Goal: Register for event/course

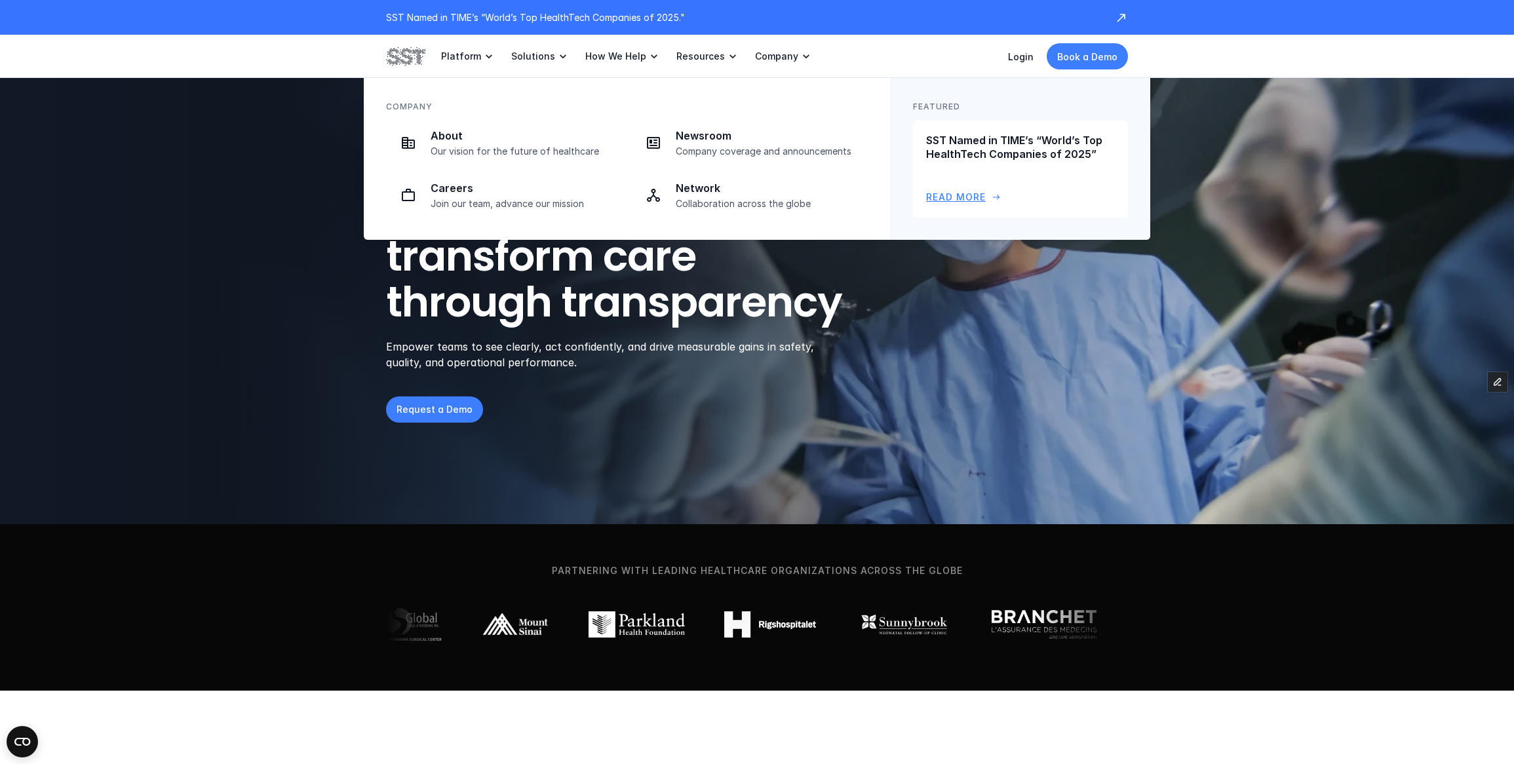
click at [1013, 164] on div "SST Named in TIME’s “World’s Top HealthTech Companies of 2025” Read More arrow_…" at bounding box center [1020, 169] width 189 height 71
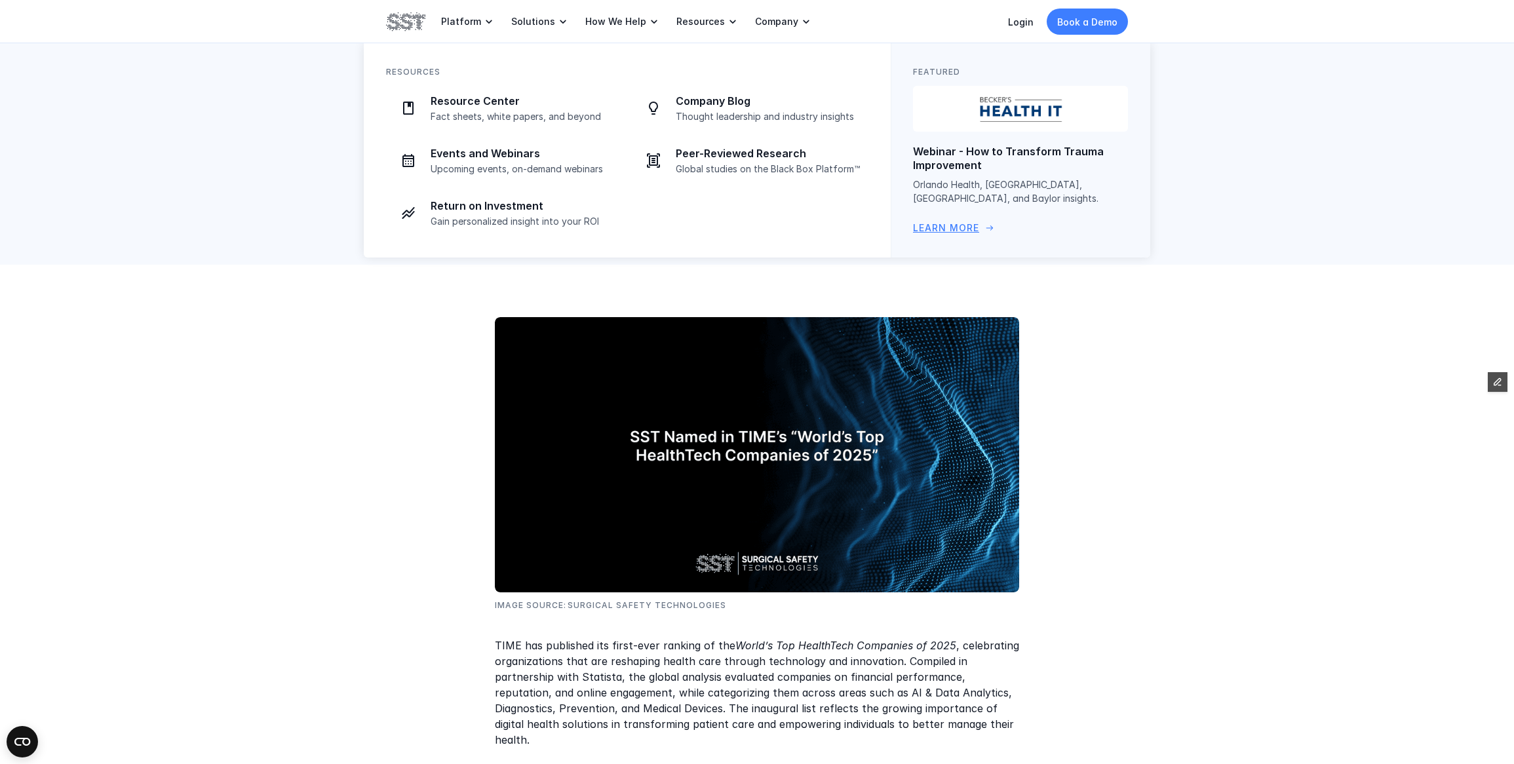
click at [982, 135] on link "Webinar - How to Transform Trauma Improvement Orlando Health, [GEOGRAPHIC_DATA]…" at bounding box center [1020, 160] width 215 height 149
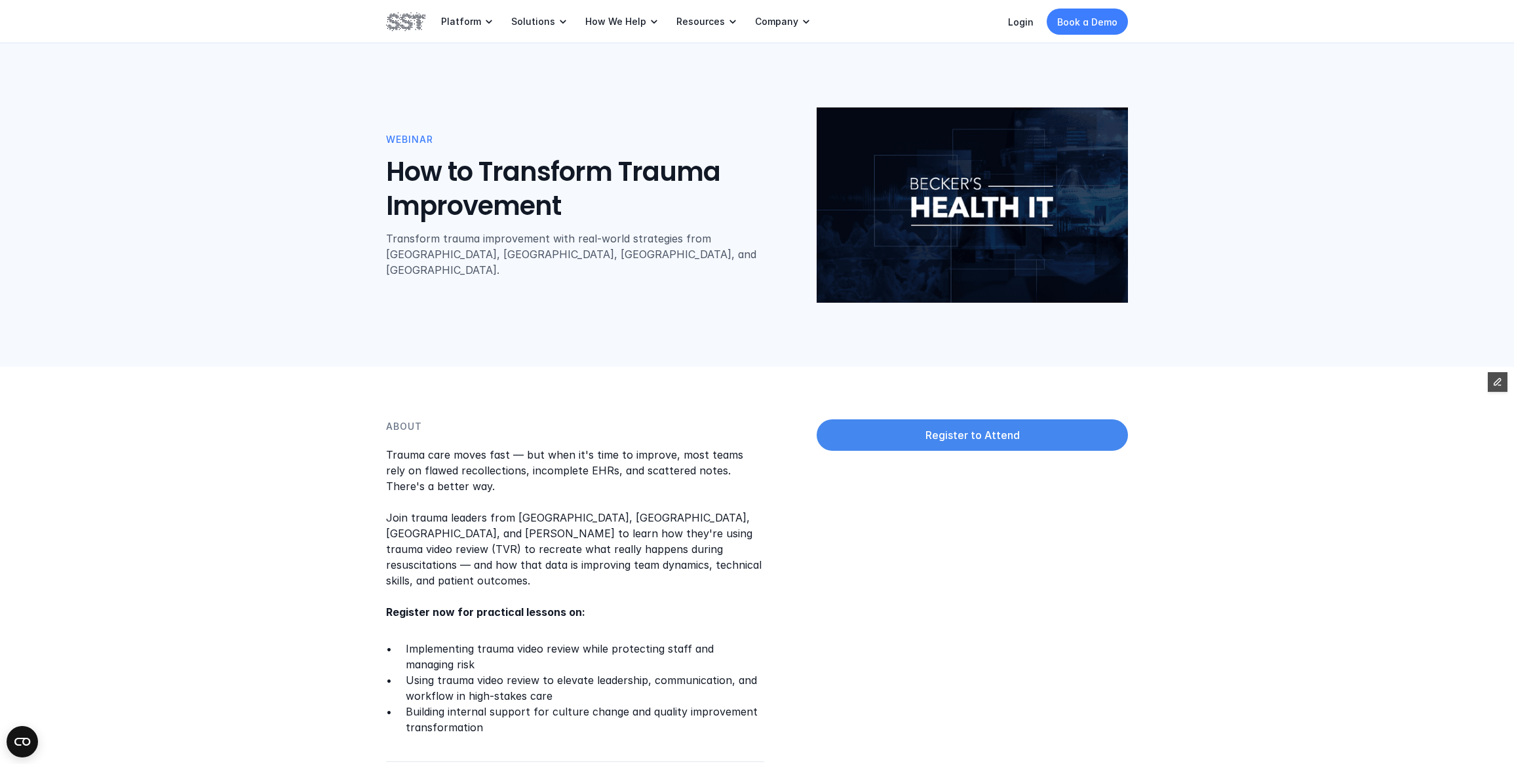
click at [1018, 442] on link "Register to Attend" at bounding box center [972, 434] width 311 height 31
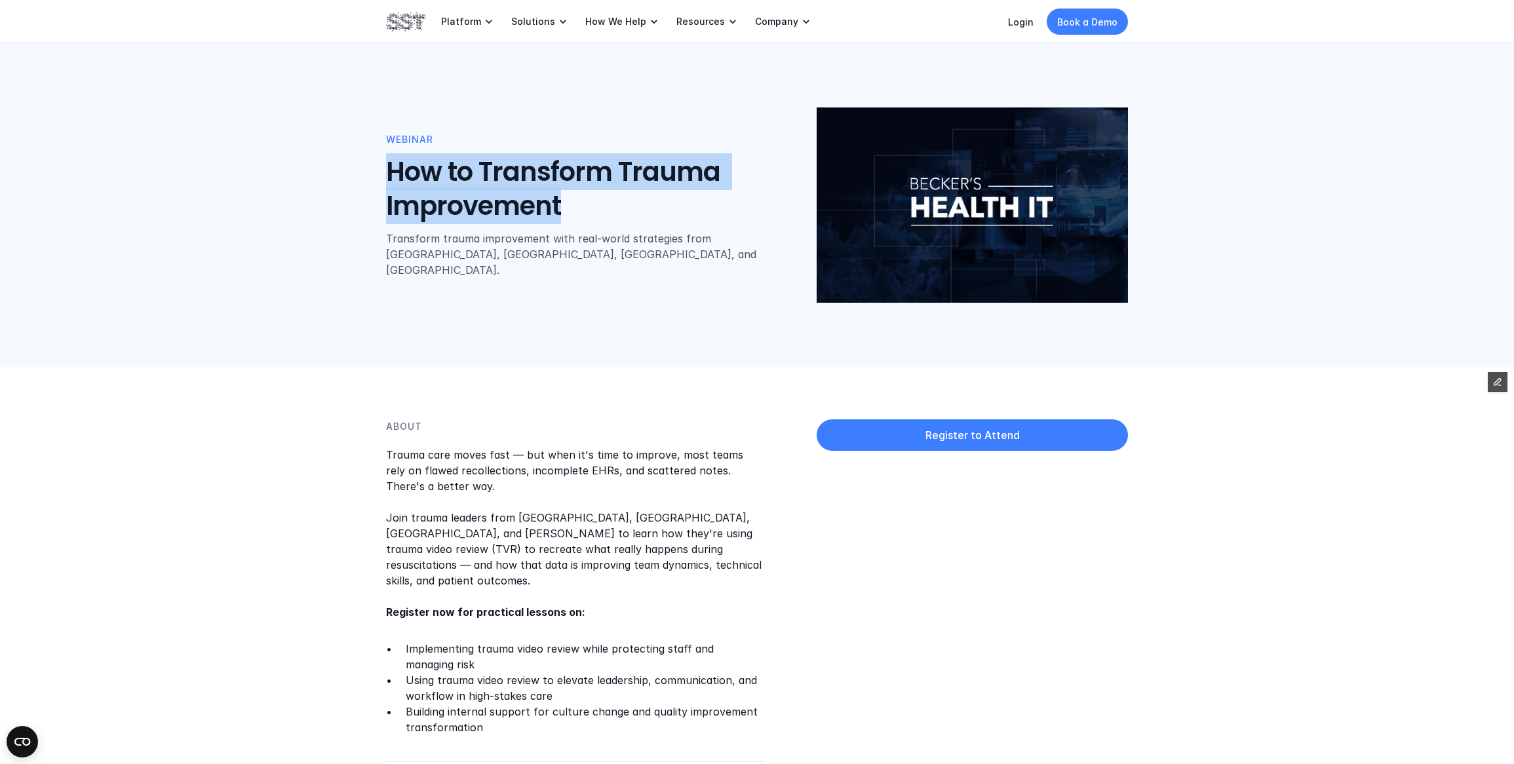
drag, startPoint x: 382, startPoint y: 186, endPoint x: 564, endPoint y: 225, distance: 186.4
click at [564, 225] on div "WEBINAR How to Transform Trauma Improvement Transform trauma improvement with r…" at bounding box center [757, 183] width 1514 height 367
copy h1 "How to Transform Trauma Improvement"
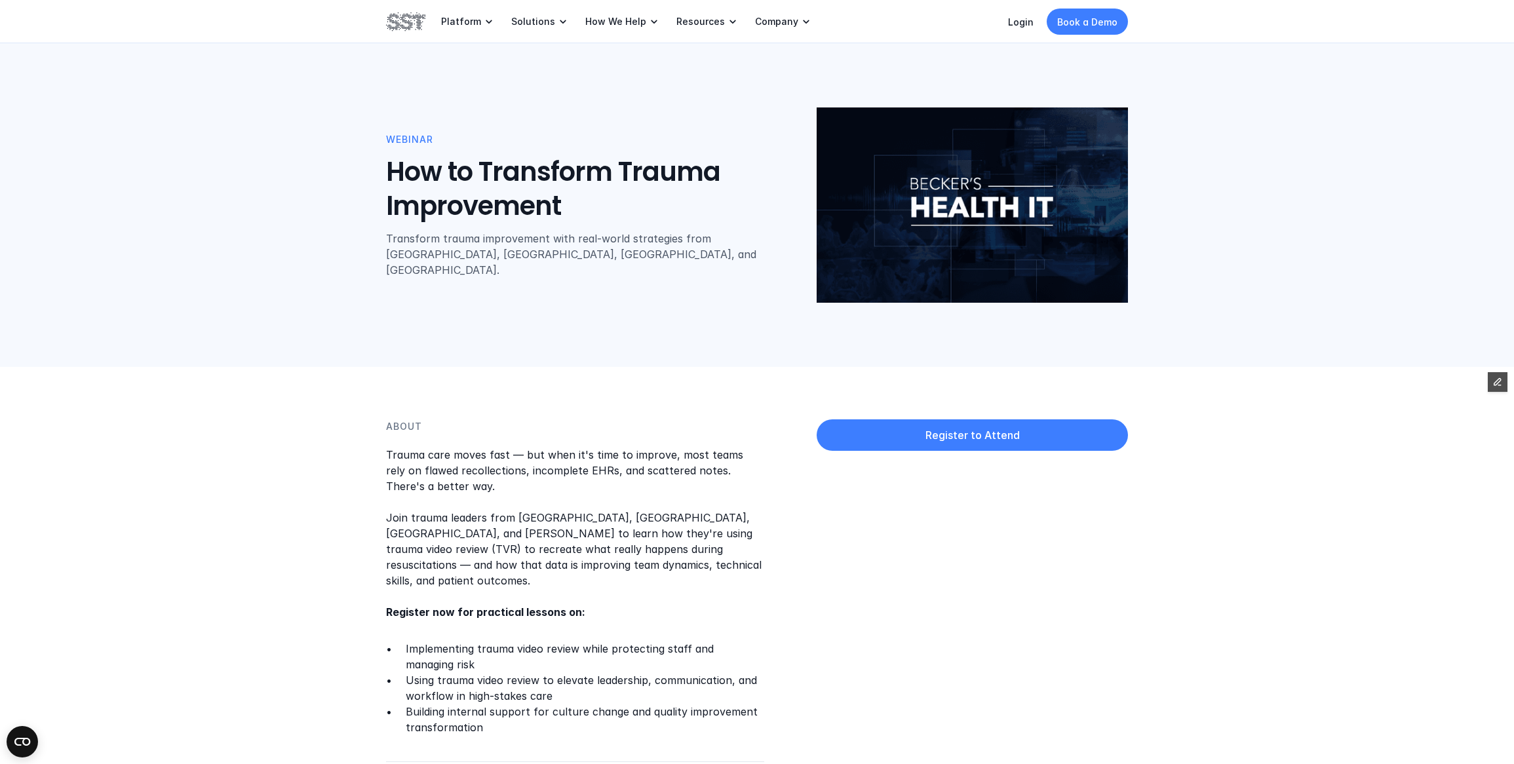
click at [530, 222] on h1 "How to Transform Trauma Improvement" at bounding box center [582, 189] width 393 height 68
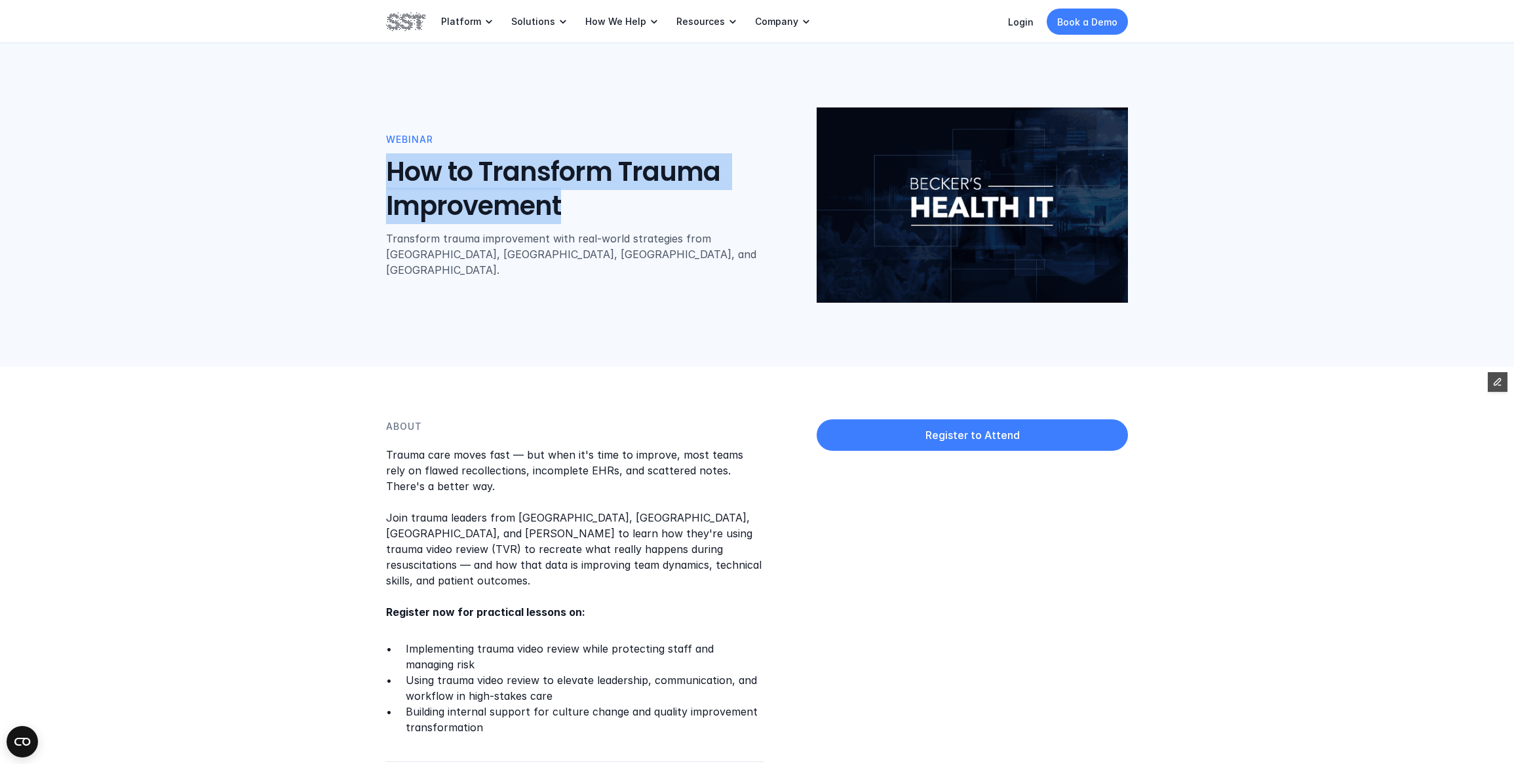
drag, startPoint x: 588, startPoint y: 213, endPoint x: 527, endPoint y: 182, distance: 68.6
click at [356, 175] on div "WEBINAR How to Transform Trauma Improvement Transform trauma improvement with r…" at bounding box center [757, 183] width 1514 height 367
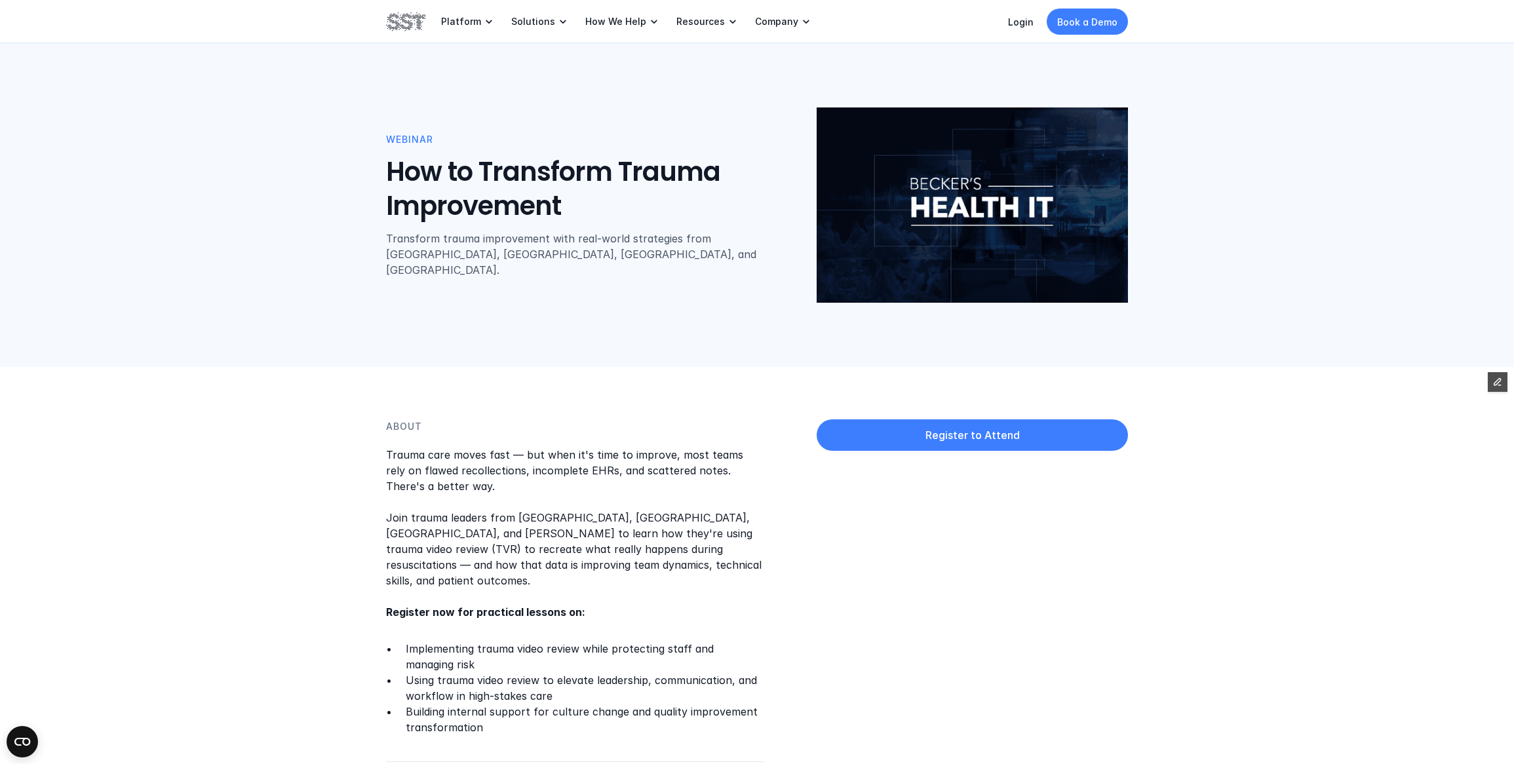
click at [461, 253] on p "Transform trauma improvement with real-world strategies from [GEOGRAPHIC_DATA],…" at bounding box center [588, 254] width 404 height 47
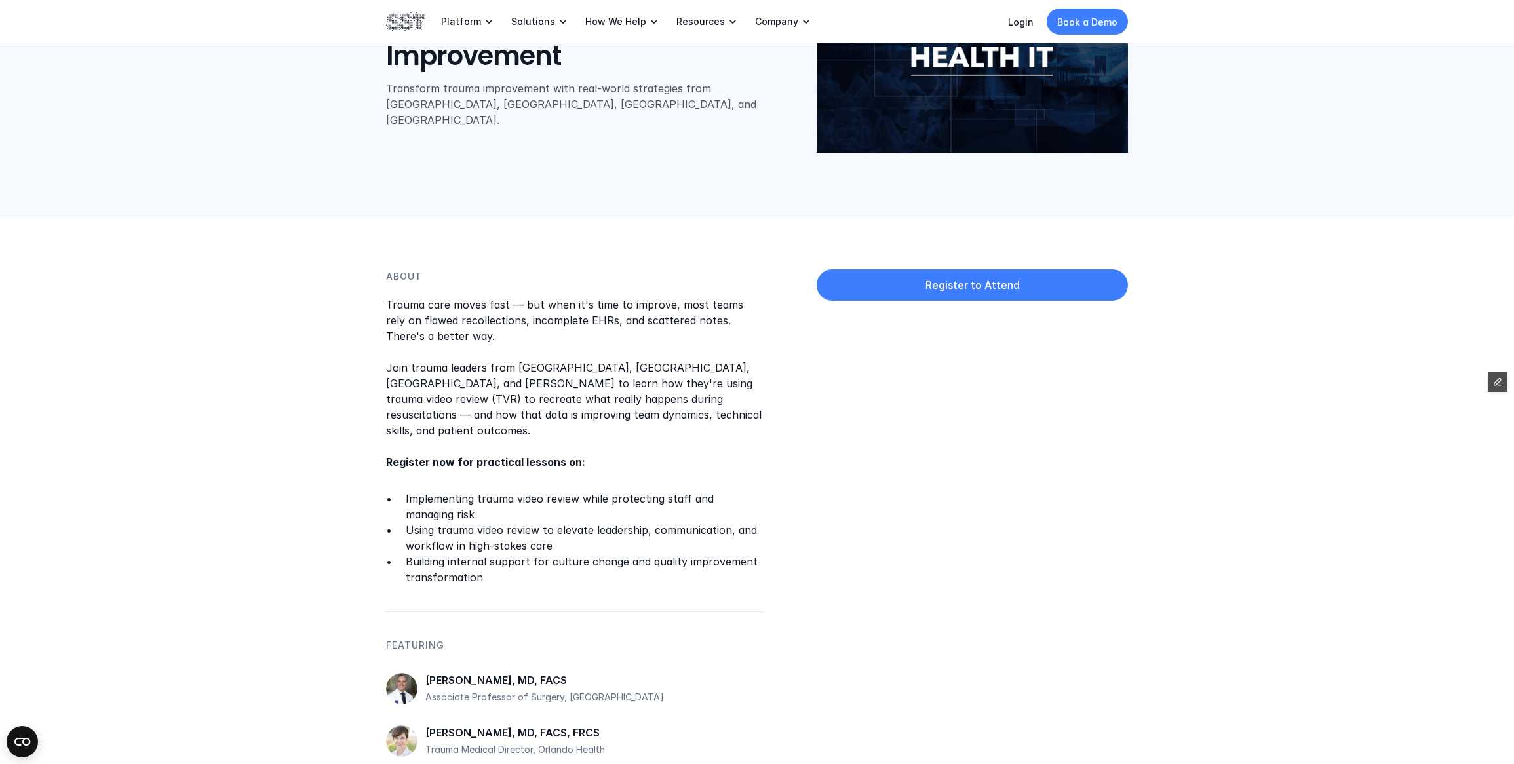
scroll to position [169, 0]
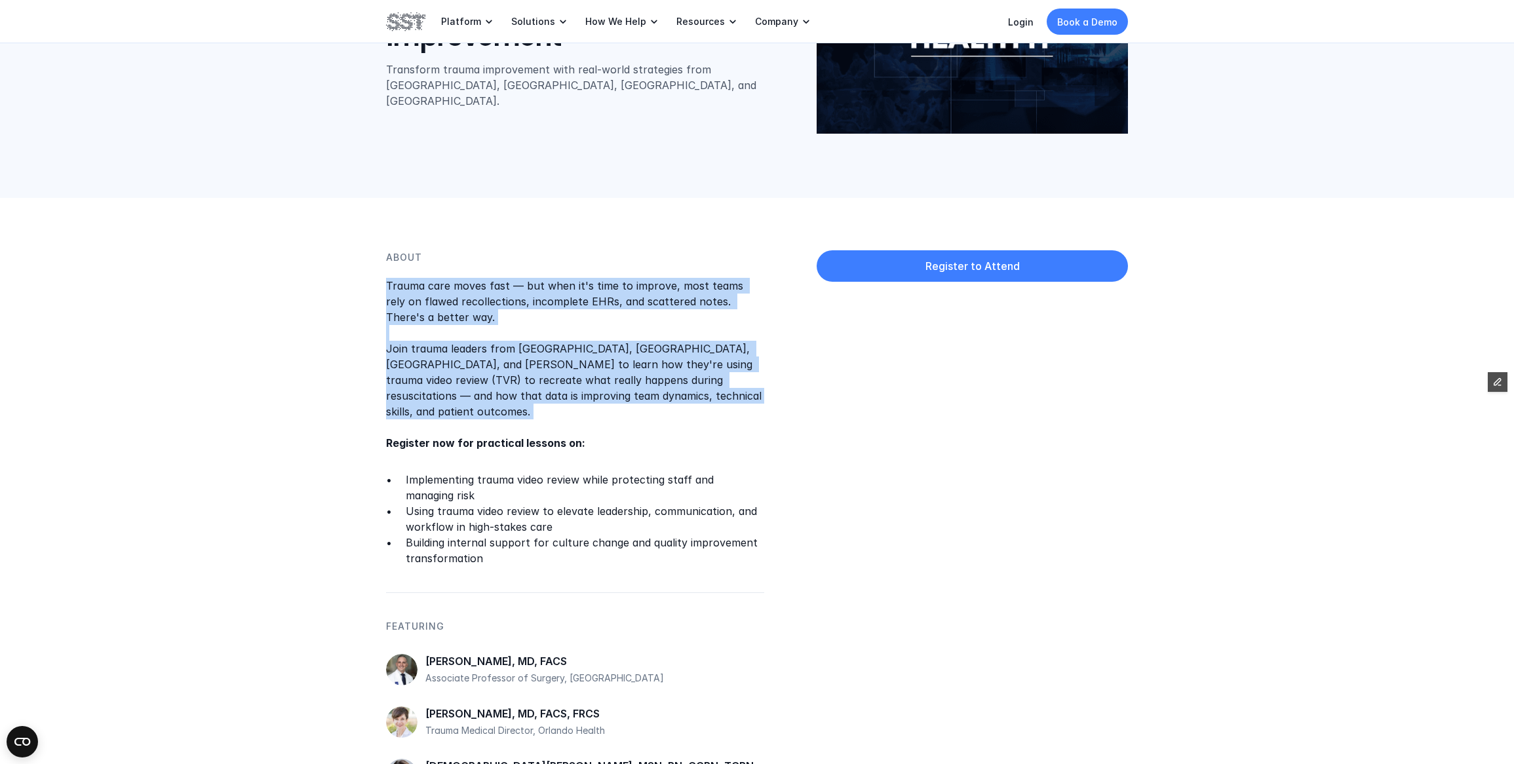
drag, startPoint x: 386, startPoint y: 282, endPoint x: 560, endPoint y: 429, distance: 227.9
click at [560, 429] on p "Trauma care moves fast — but when it's time to improve, most teams rely on flaw…" at bounding box center [575, 364] width 378 height 173
drag, startPoint x: 438, startPoint y: 275, endPoint x: 435, endPoint y: 239, distance: 36.8
click at [438, 275] on div "About Trauma care moves fast — but when it's time to improve, most teams rely o…" at bounding box center [575, 408] width 378 height 316
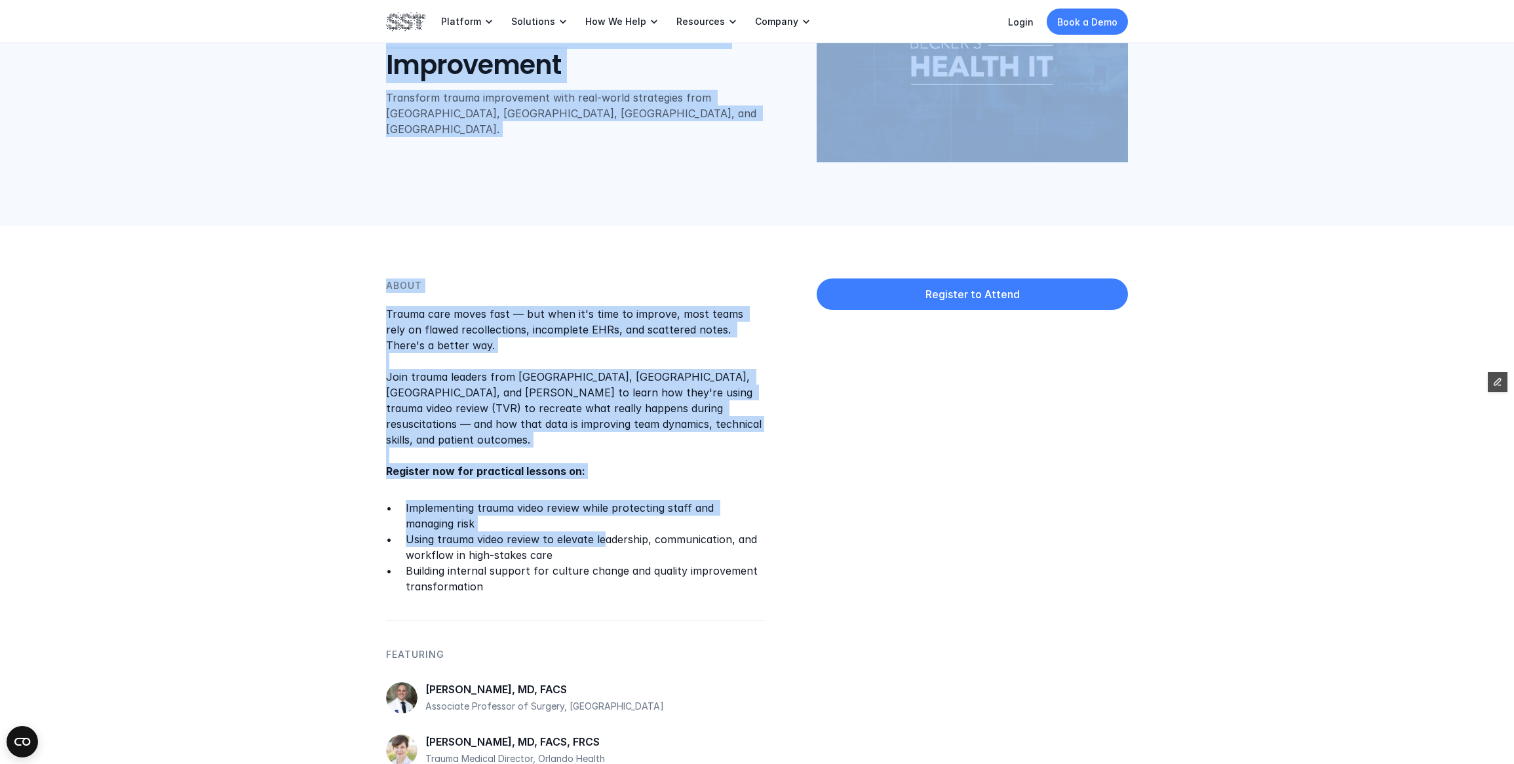
scroll to position [144, 0]
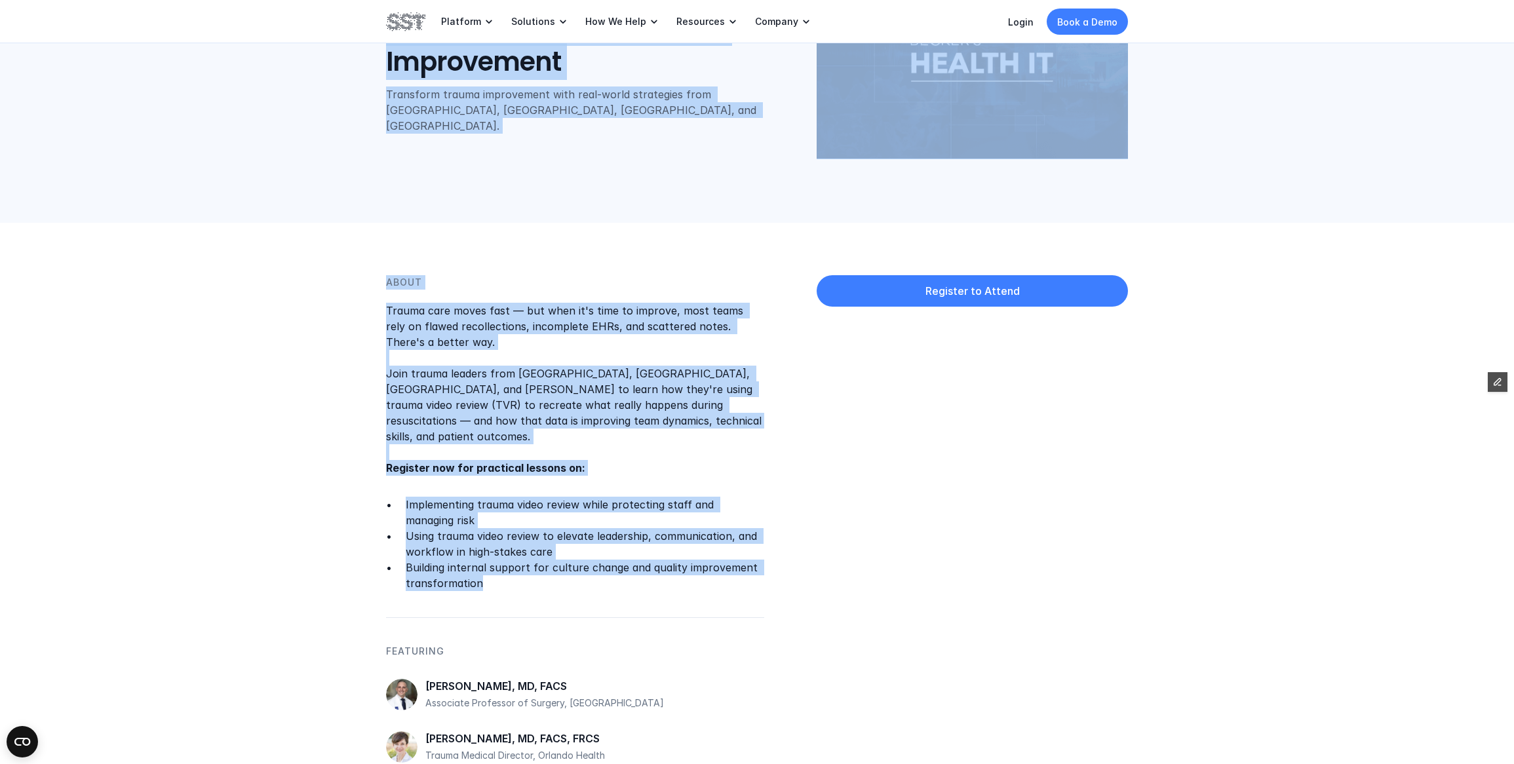
drag, startPoint x: 388, startPoint y: 123, endPoint x: 594, endPoint y: 589, distance: 508.8
click at [594, 589] on div "Platform Solutions How We Help Resources Company Login Book a Demo WEBINAR How …" at bounding box center [757, 631] width 1514 height 1551
copy div "How to Transform Trauma Improvement Transform trauma improvement with real-worl…"
